Goal: Transaction & Acquisition: Download file/media

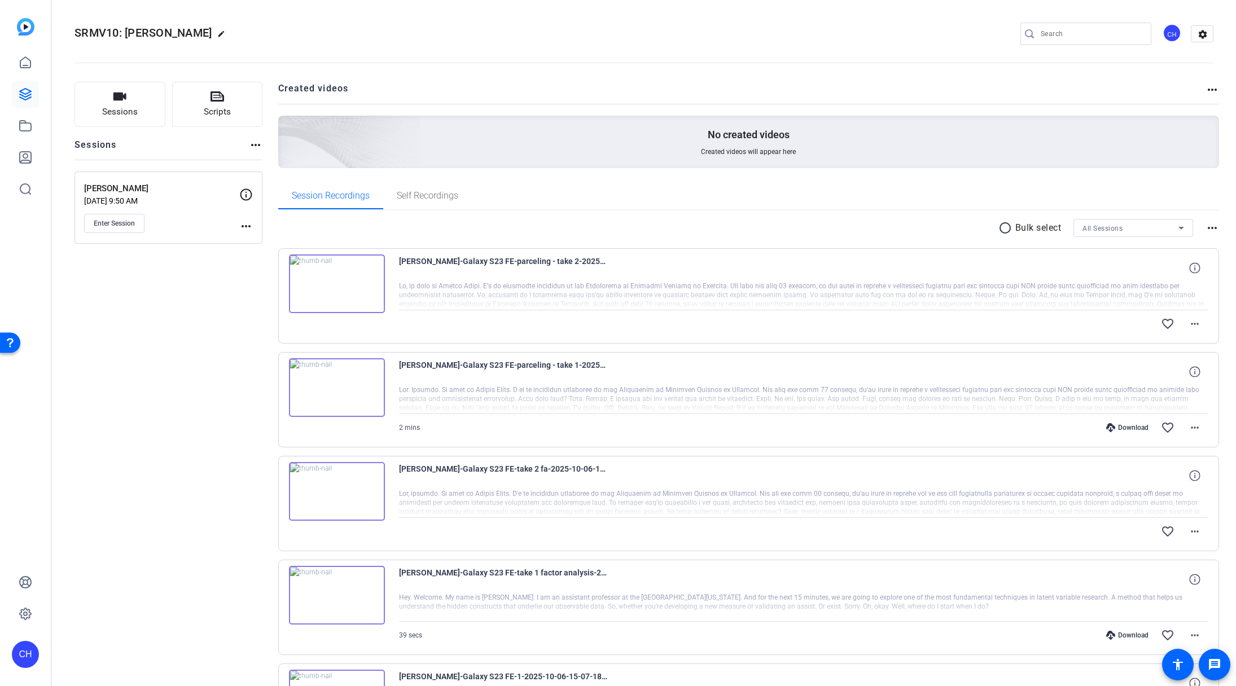
scroll to position [123, 0]
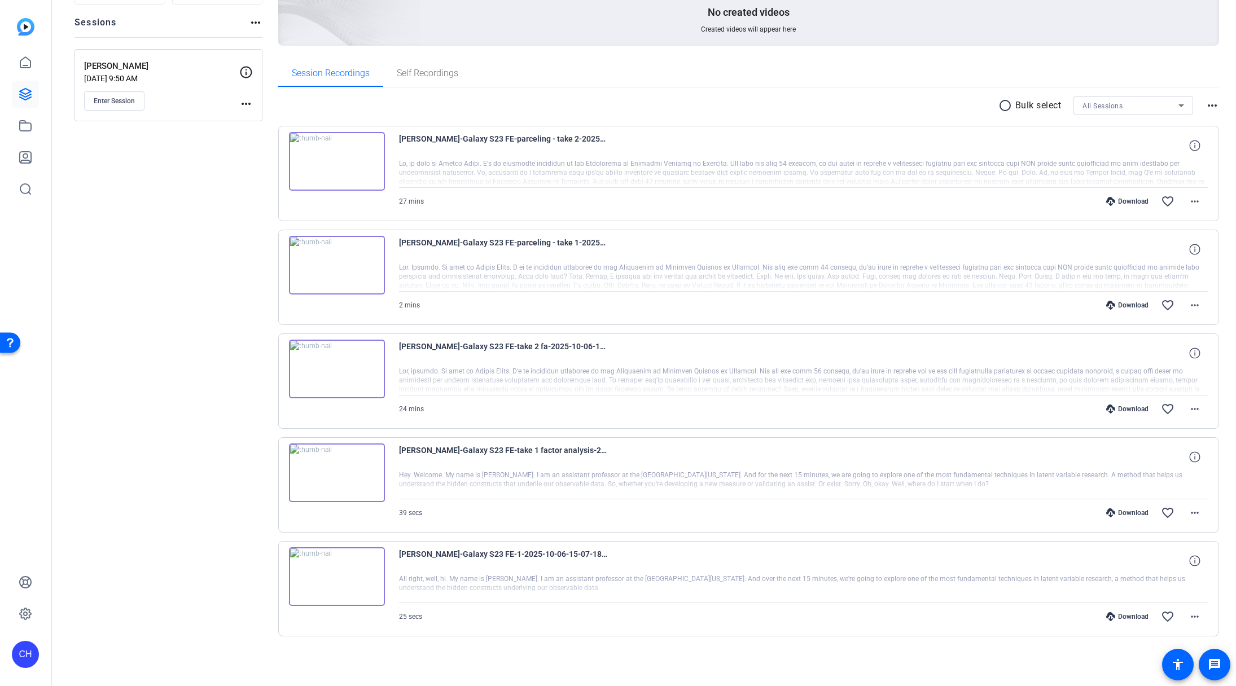
scroll to position [123, 0]
click at [1188, 411] on mat-icon "more_horiz" at bounding box center [1195, 409] width 14 height 14
click at [1161, 460] on span "Download MP4" at bounding box center [1159, 461] width 68 height 14
click at [1192, 201] on mat-icon "more_horiz" at bounding box center [1195, 201] width 14 height 14
click at [1167, 254] on span "Download MP4" at bounding box center [1159, 253] width 68 height 14
